Goal: Information Seeking & Learning: Learn about a topic

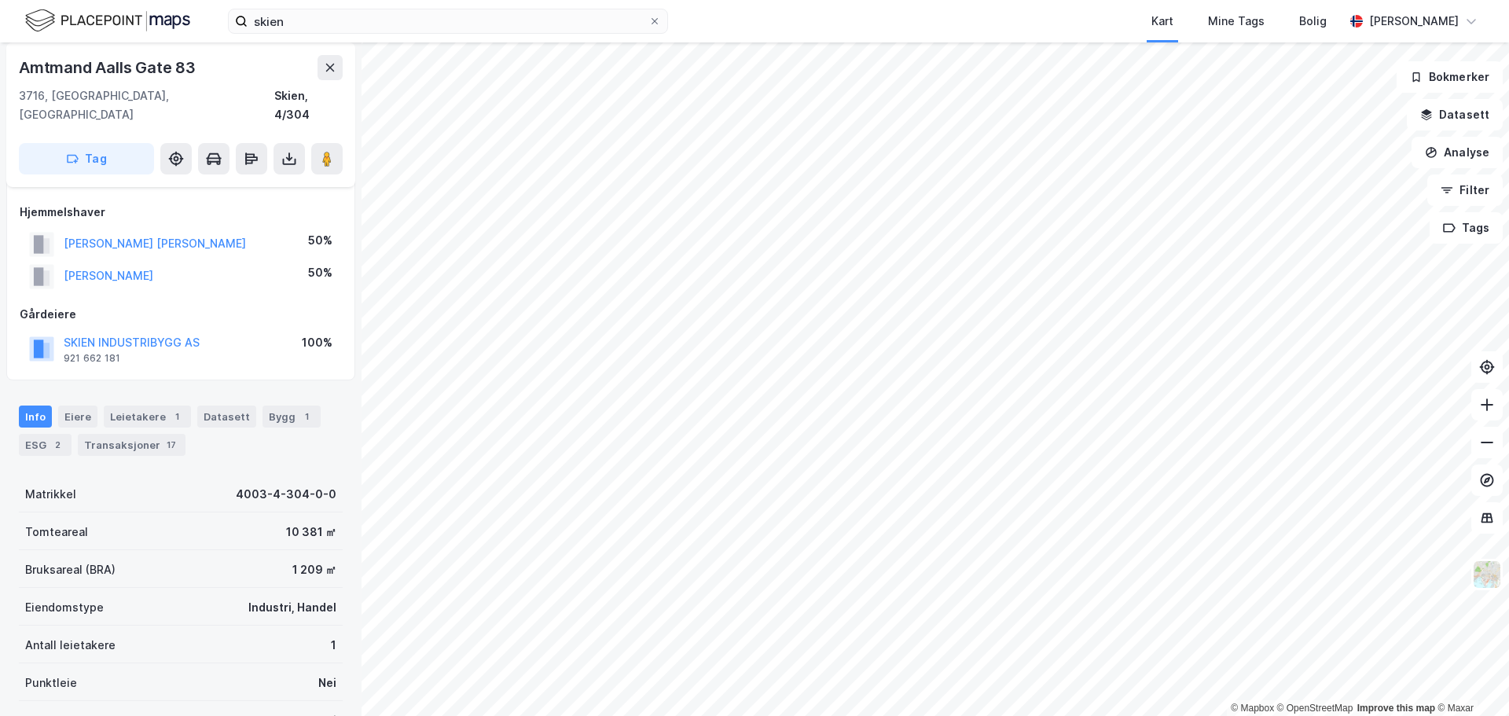
scroll to position [79, 0]
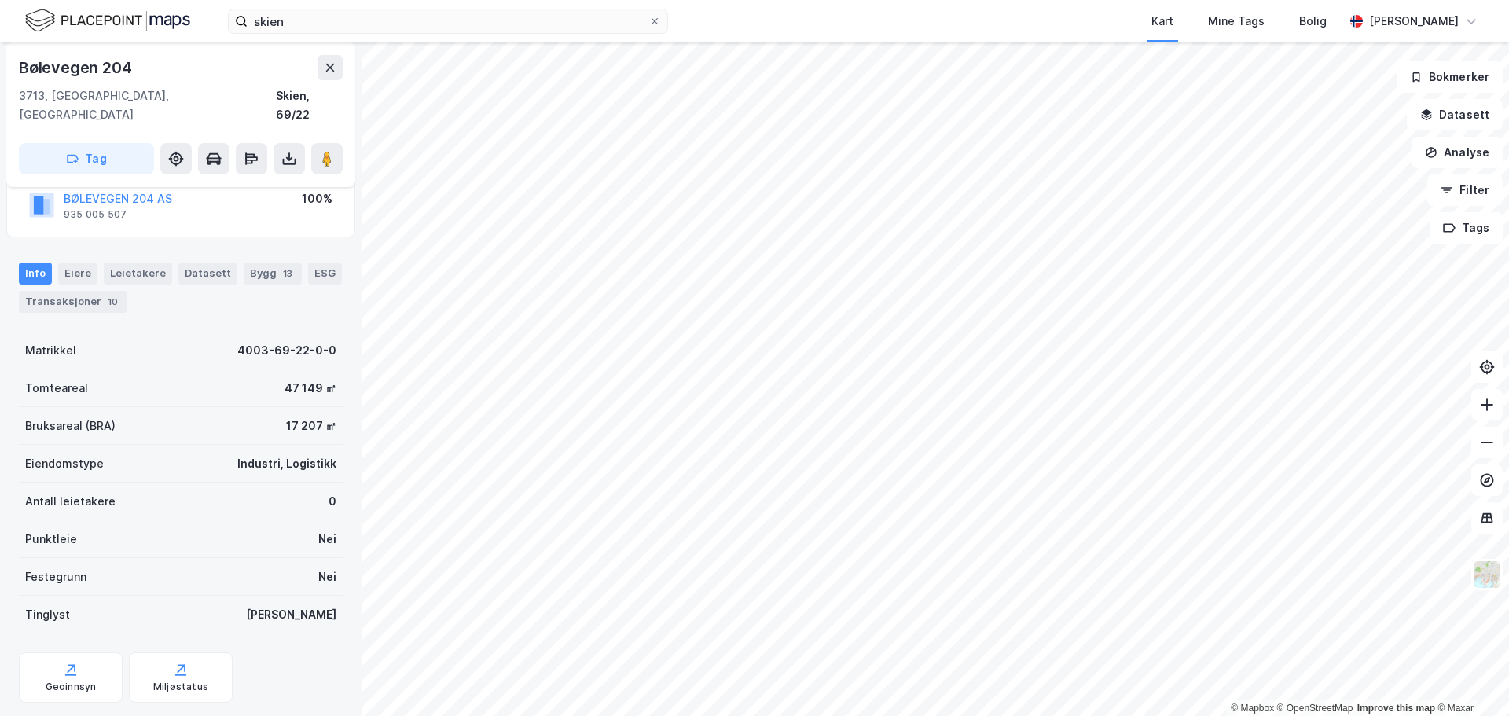
scroll to position [140, 0]
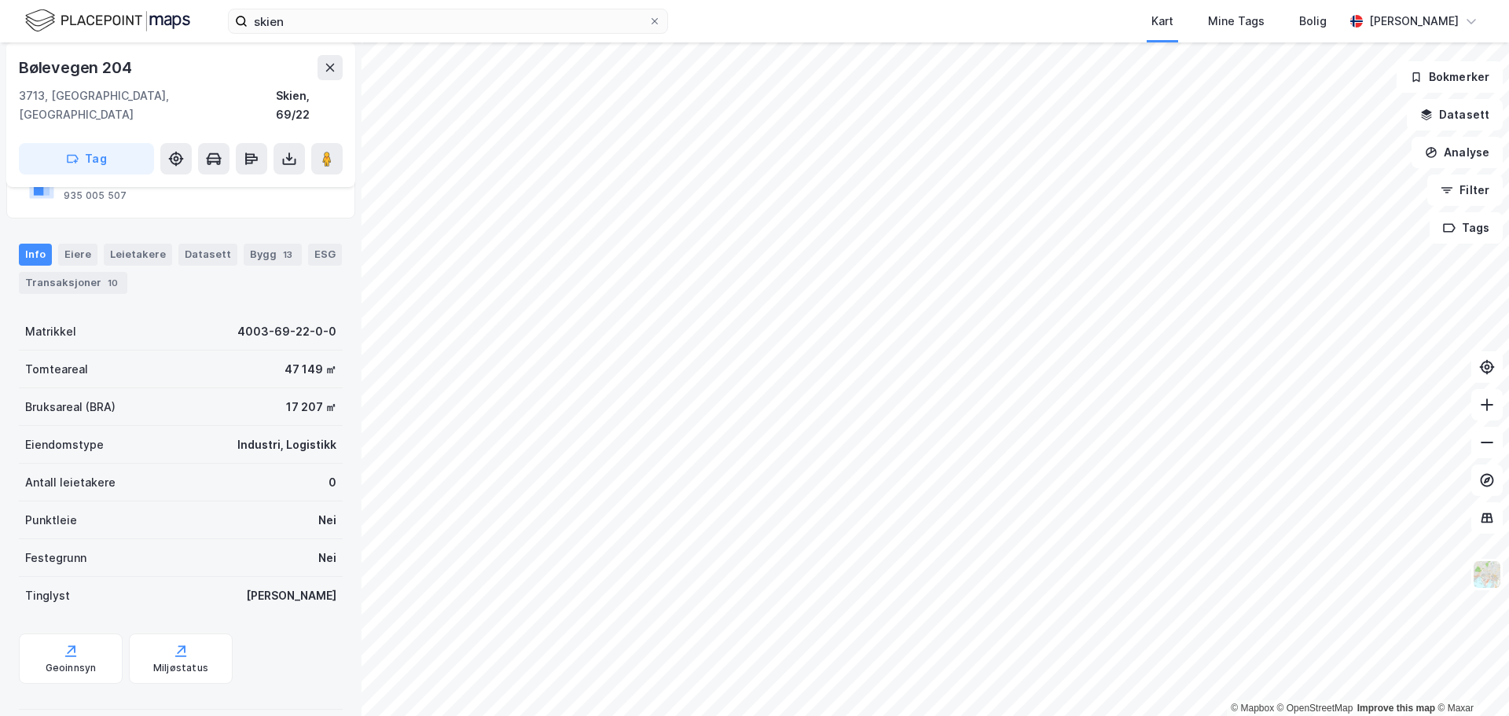
click at [87, 277] on div "Info [PERSON_NAME] Datasett Bygg 13 ESG Transaksjoner 10" at bounding box center [180, 262] width 361 height 75
click at [88, 272] on div "Transaksjoner 10" at bounding box center [73, 283] width 108 height 22
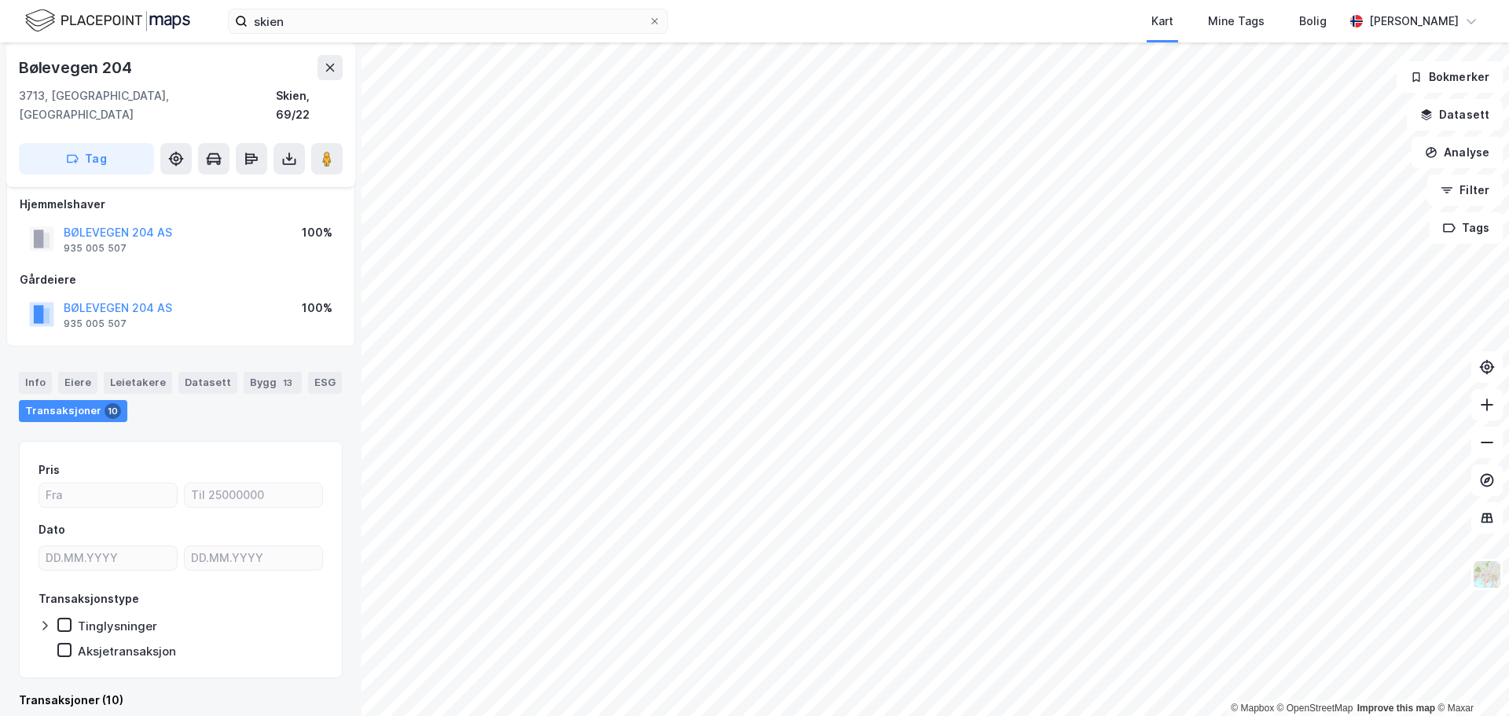
scroll to position [140, 0]
